Goal: Navigation & Orientation: Find specific page/section

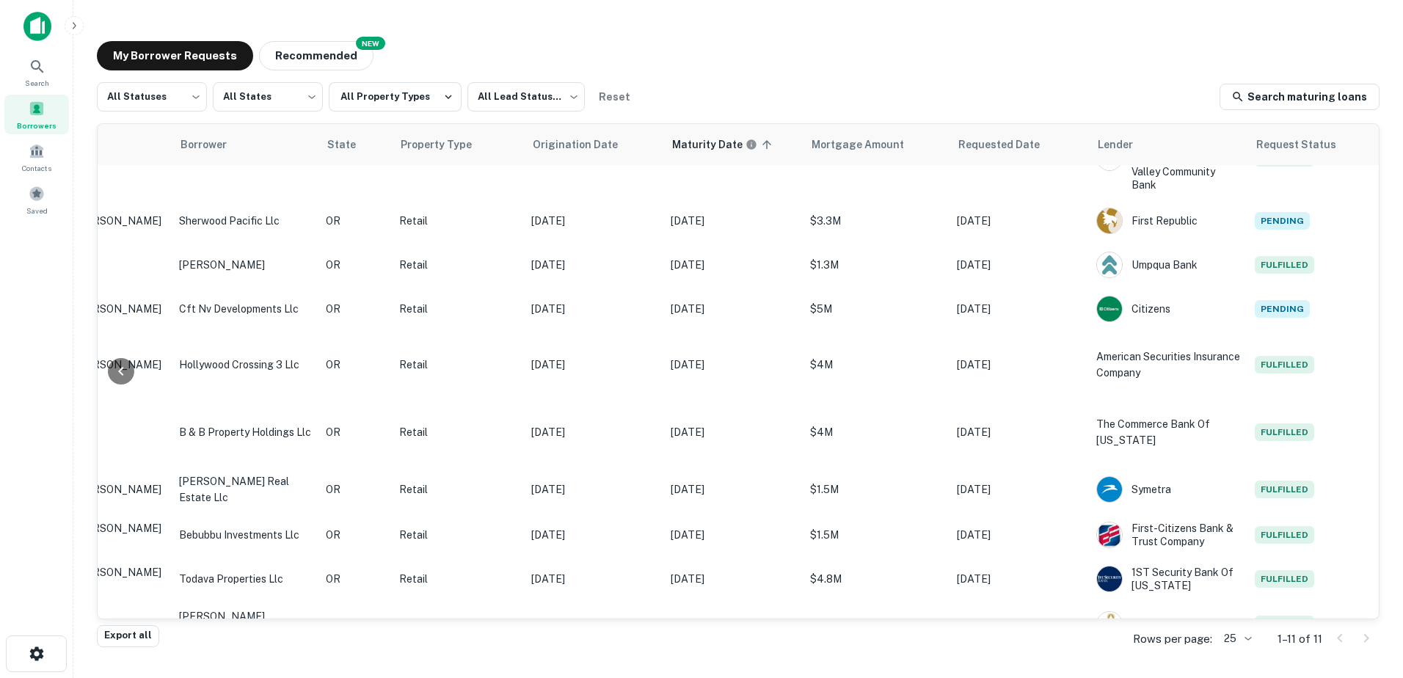
scroll to position [0, 306]
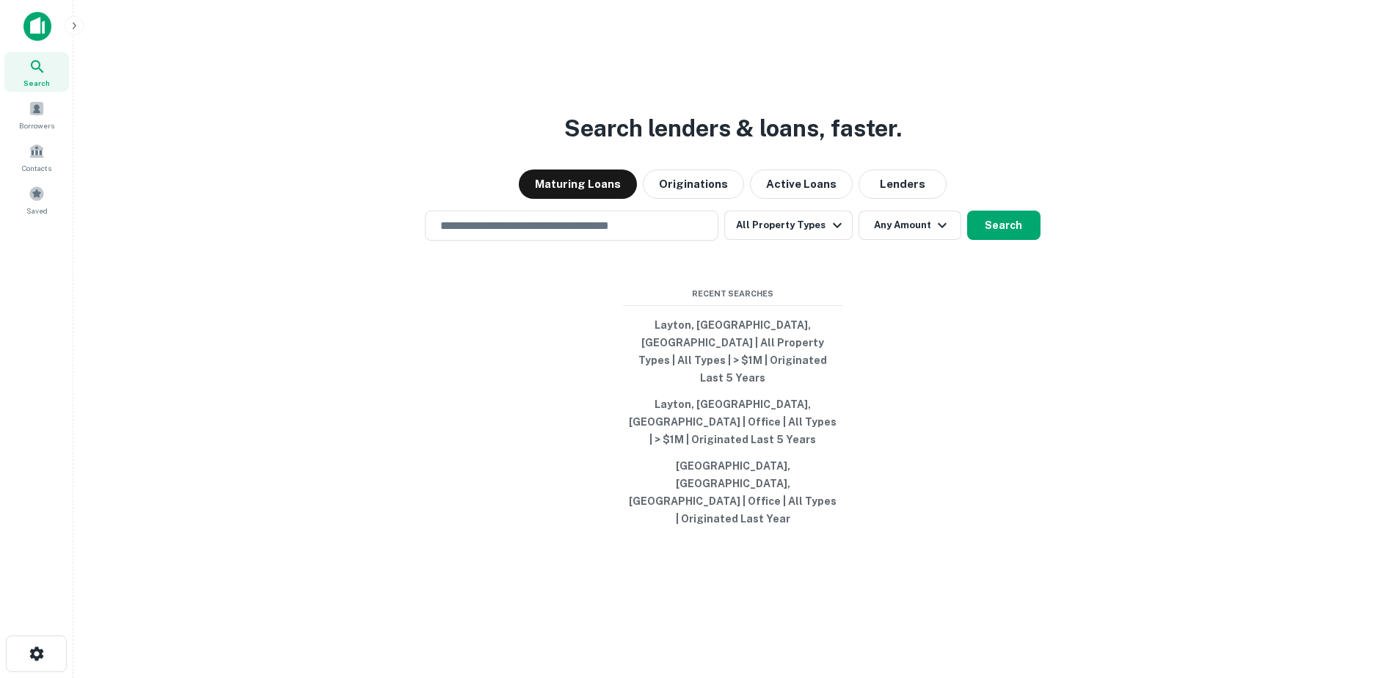
click at [40, 31] on img at bounding box center [37, 26] width 28 height 29
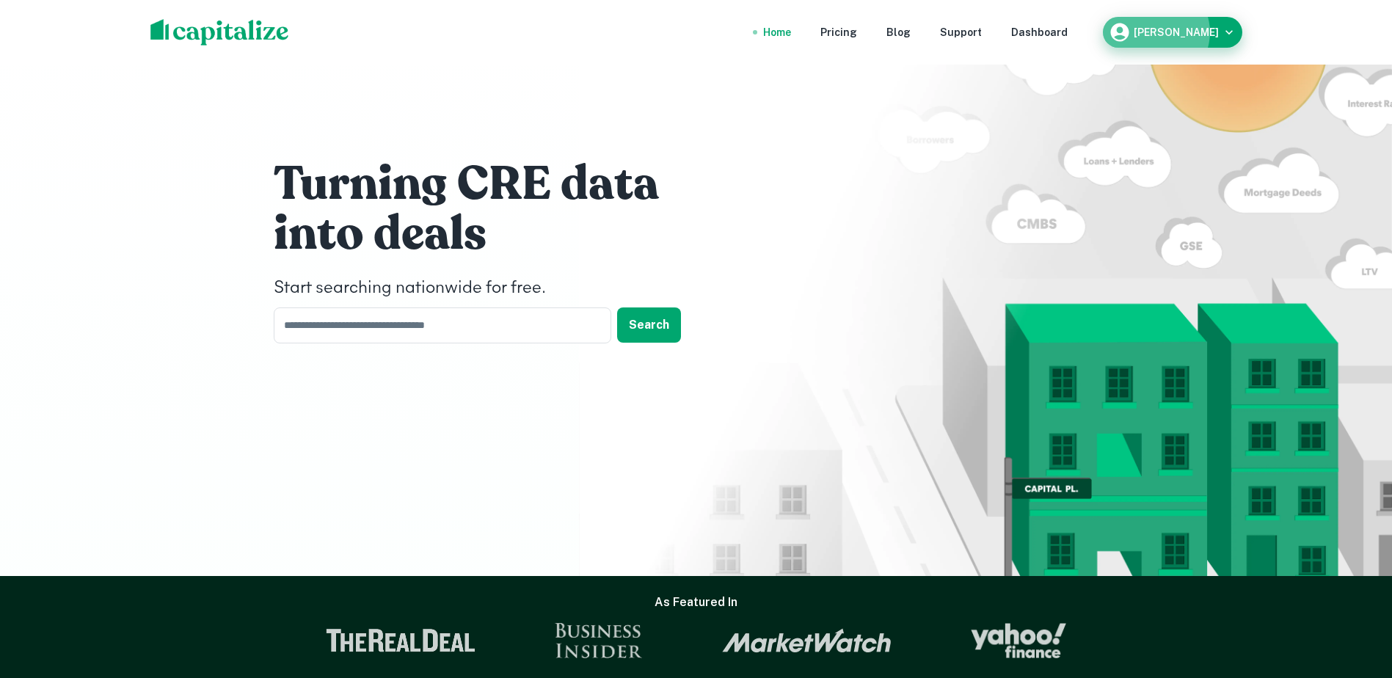
click at [1189, 32] on h6 "Rick Hiller" at bounding box center [1176, 32] width 85 height 10
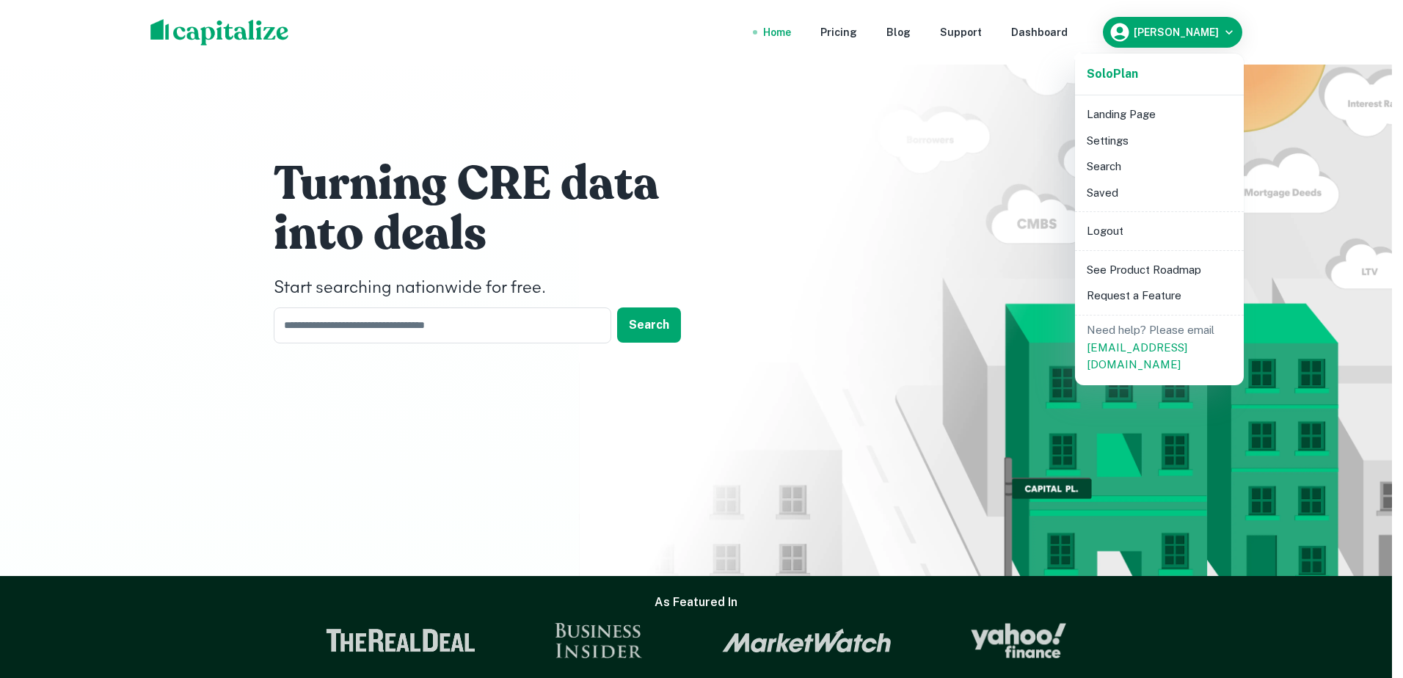
click at [1002, 37] on div at bounding box center [701, 339] width 1403 height 678
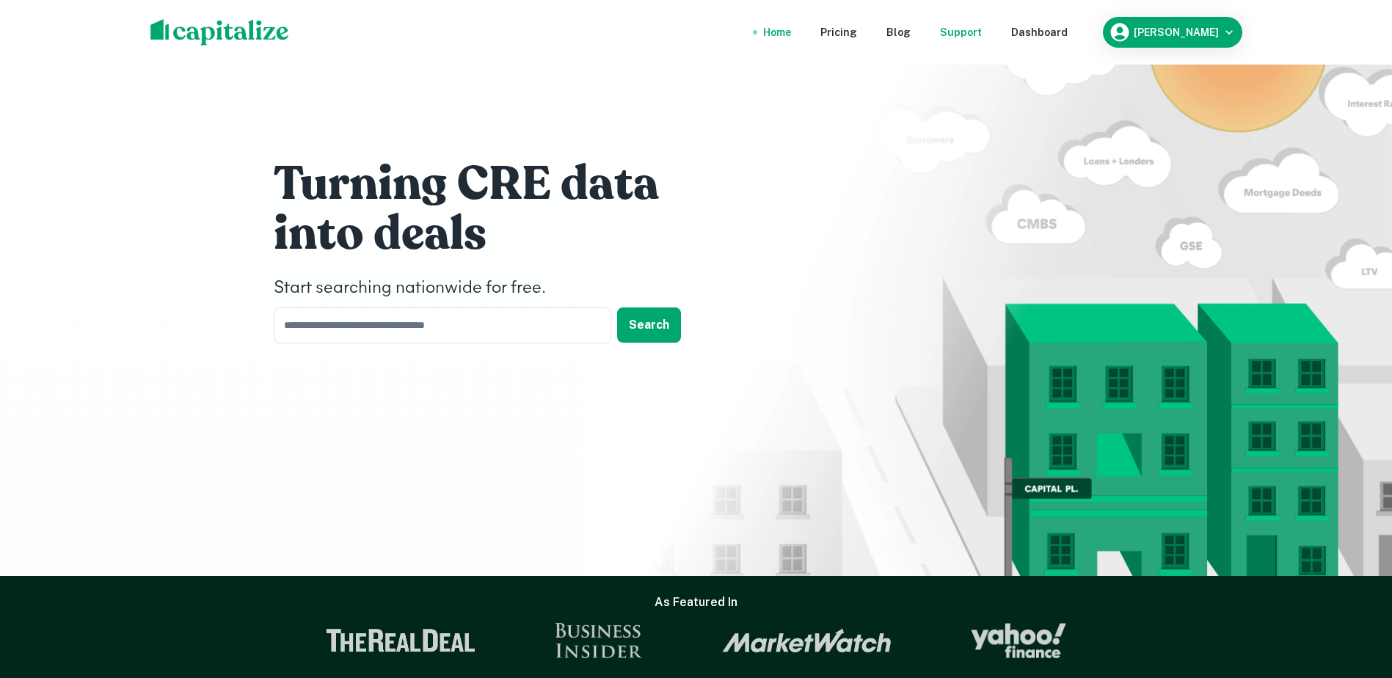
click at [982, 34] on div "Support" at bounding box center [961, 32] width 42 height 16
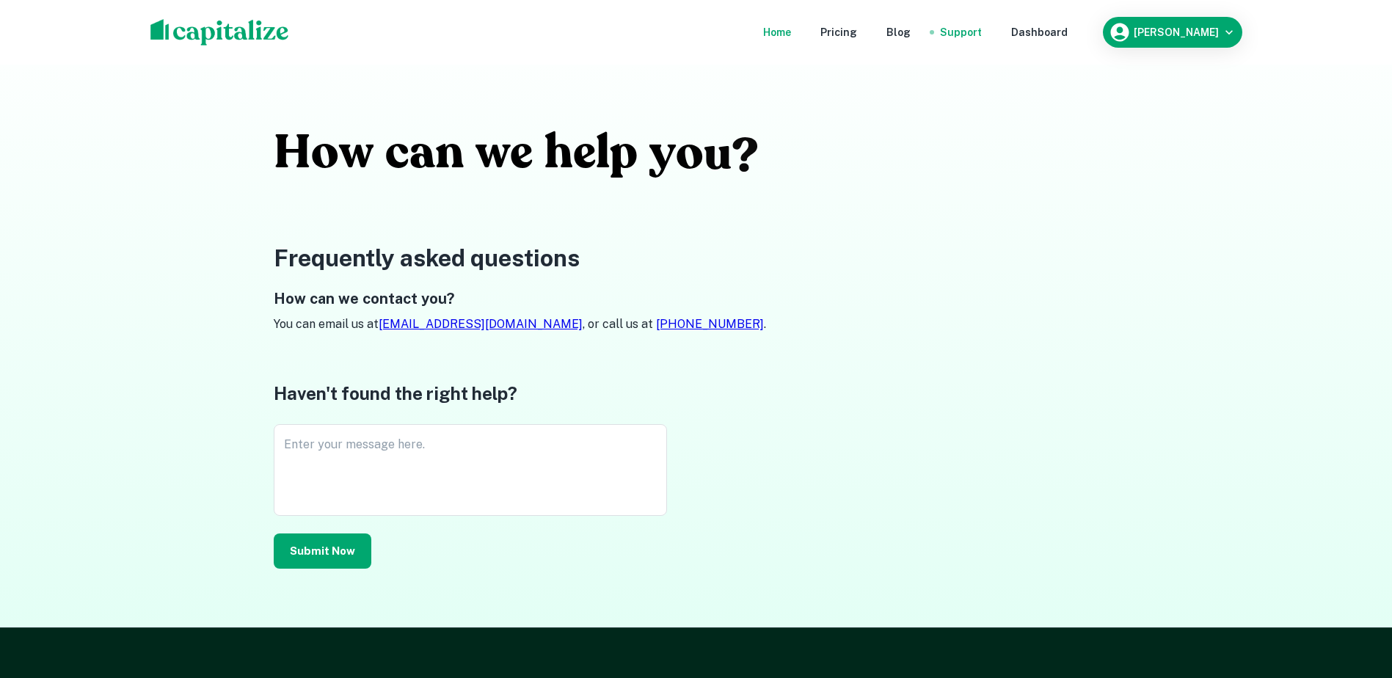
click at [791, 32] on div "Home" at bounding box center [777, 32] width 28 height 16
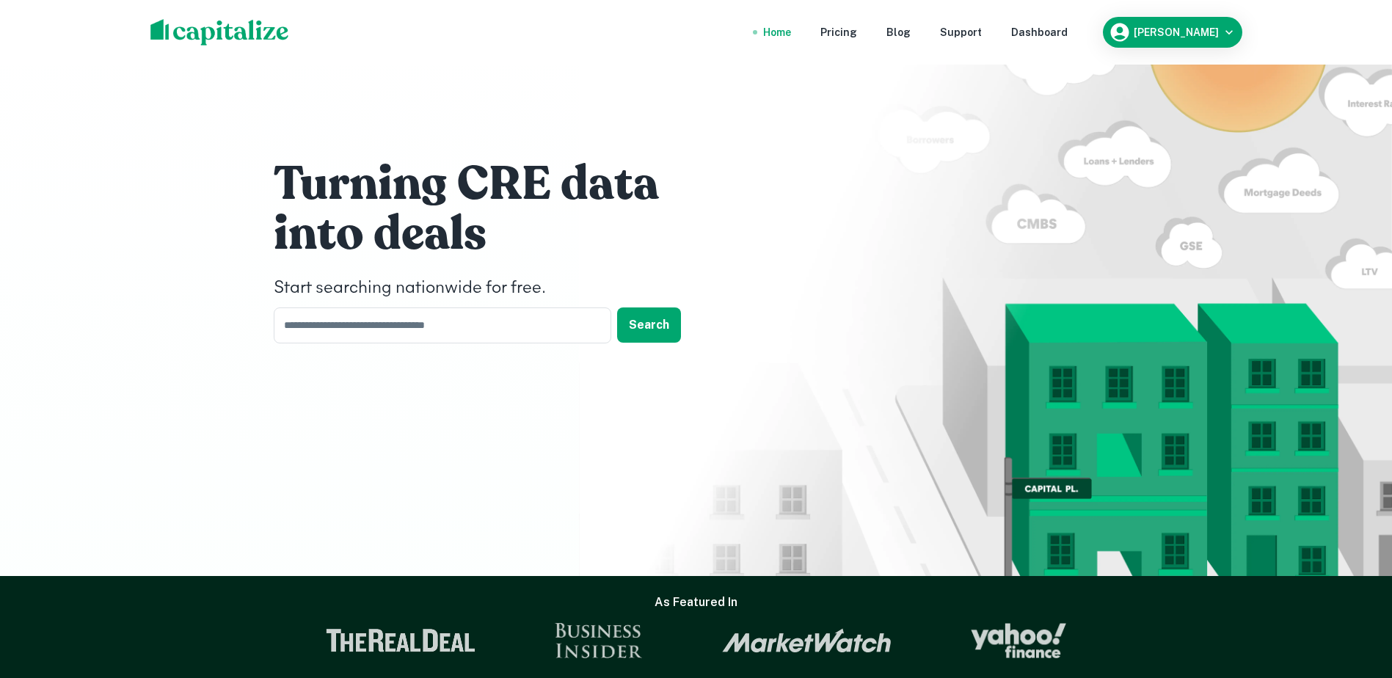
click at [477, 186] on h1 "Turning CRE data" at bounding box center [494, 184] width 440 height 59
click at [1067, 35] on div "Dashboard" at bounding box center [1039, 32] width 57 height 16
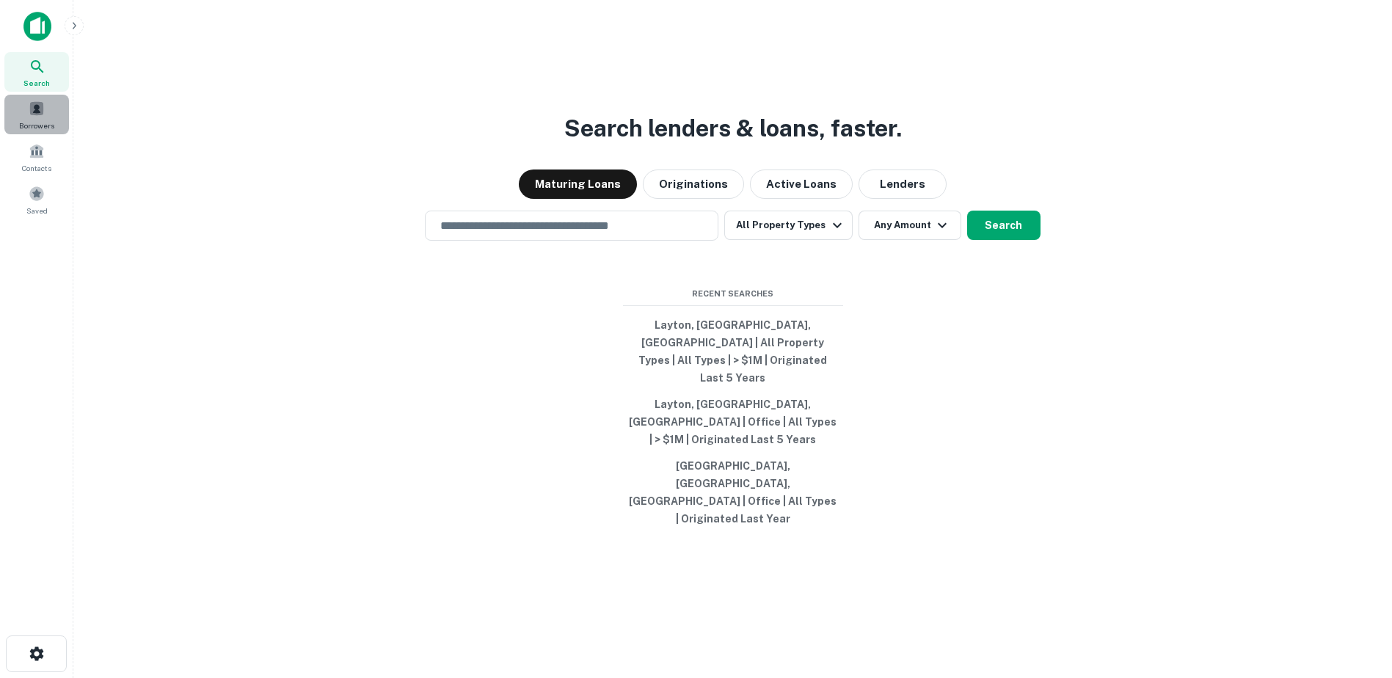
click at [44, 120] on span "Borrowers" at bounding box center [36, 126] width 35 height 12
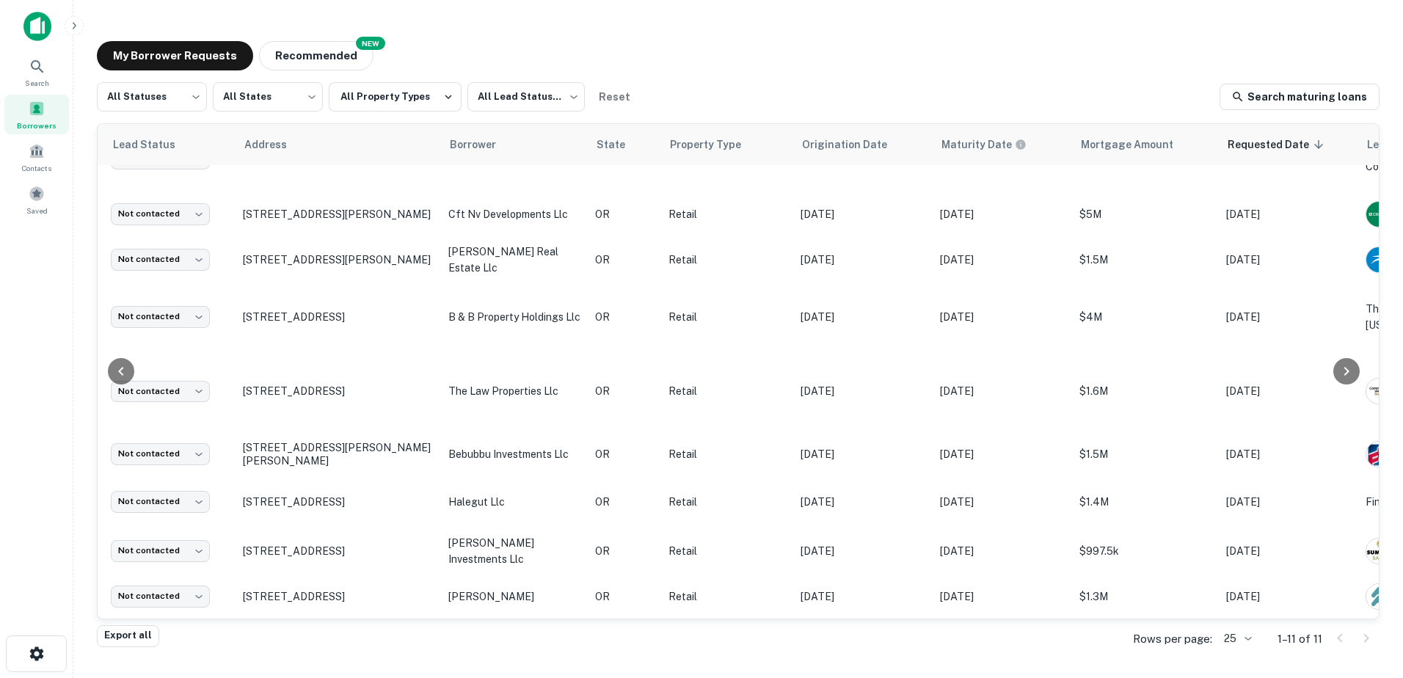
scroll to position [137, 0]
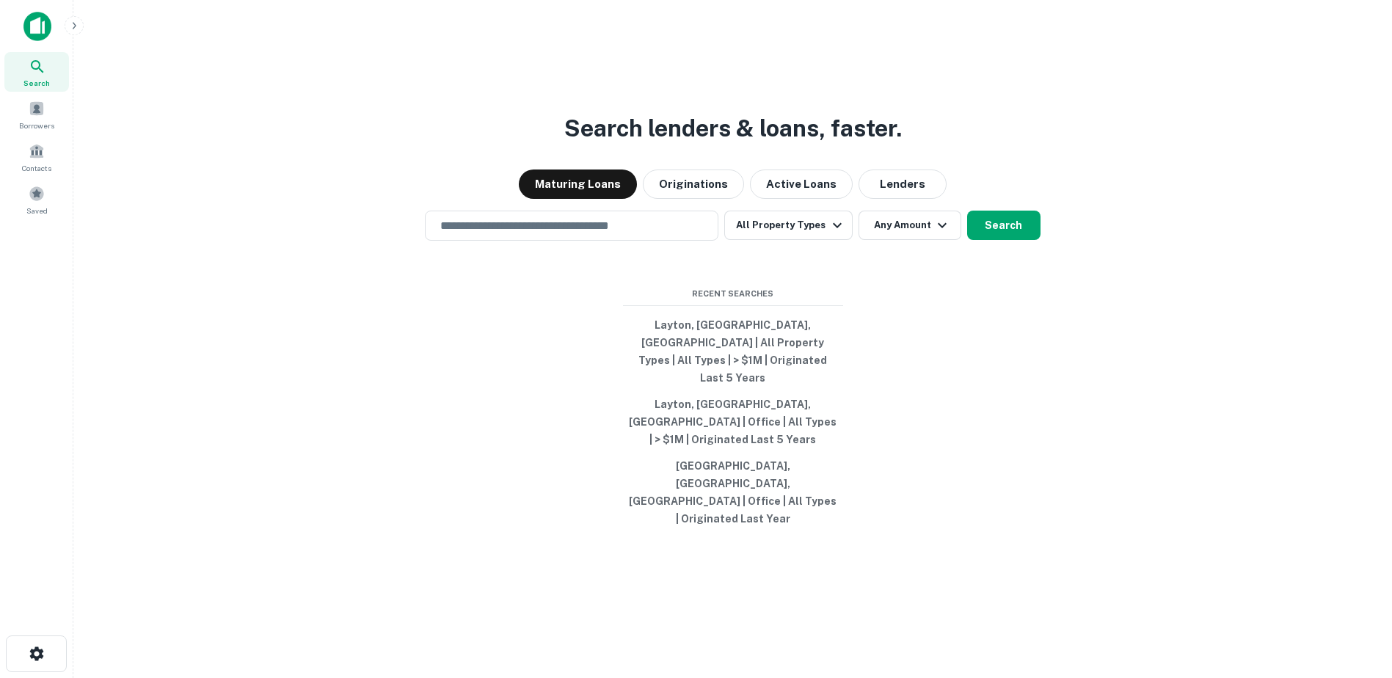
click at [40, 29] on img at bounding box center [37, 26] width 28 height 29
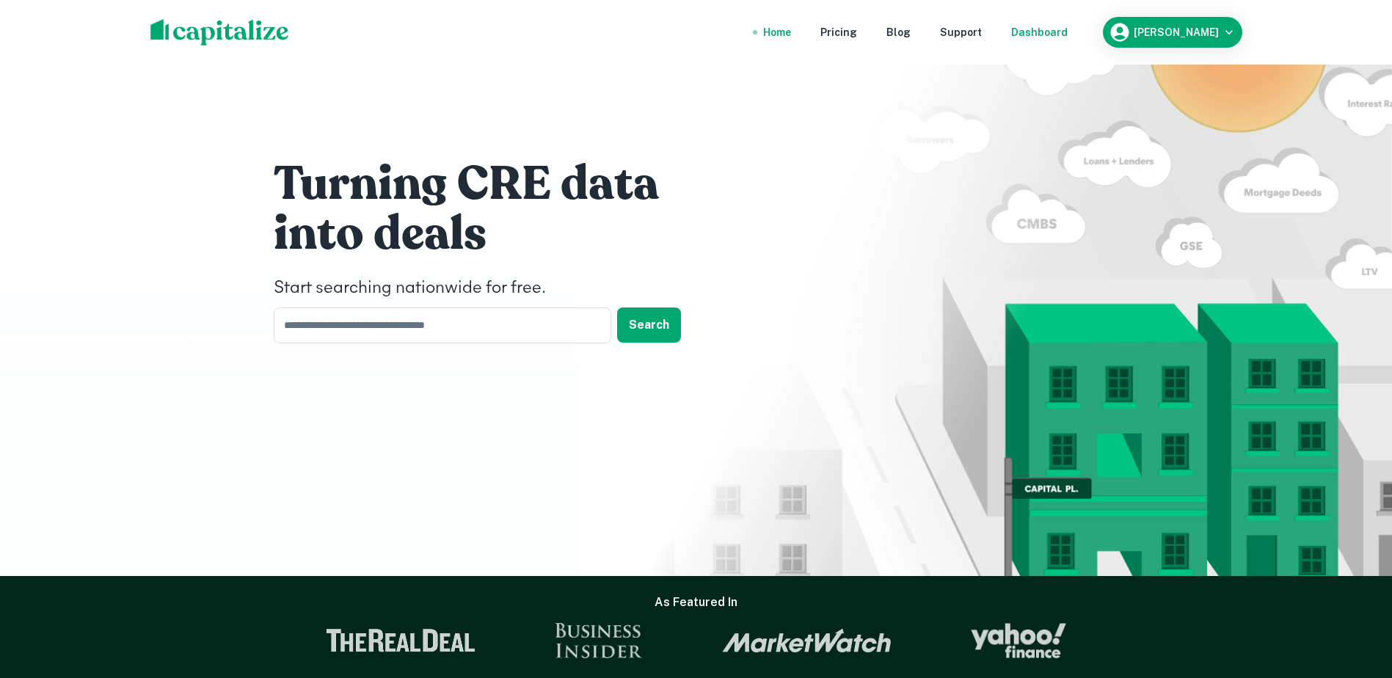
click at [1068, 35] on div "Dashboard" at bounding box center [1039, 32] width 57 height 16
